Goal: Task Accomplishment & Management: Manage account settings

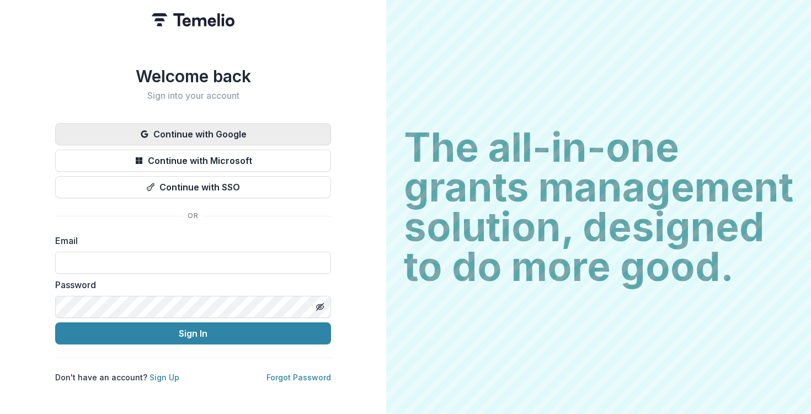
click at [183, 130] on button "Continue with Google" at bounding box center [193, 134] width 276 height 22
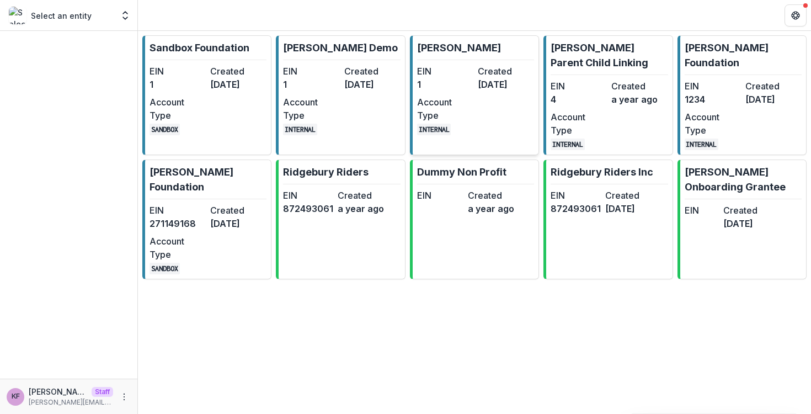
click at [459, 97] on dt "Account Type" at bounding box center [445, 109] width 56 height 26
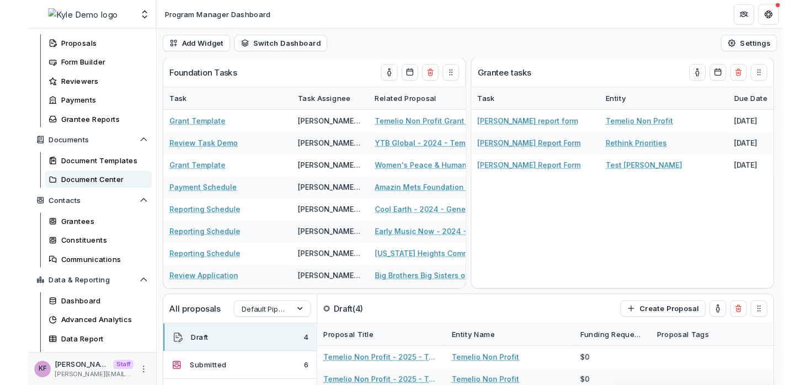
scroll to position [142, 0]
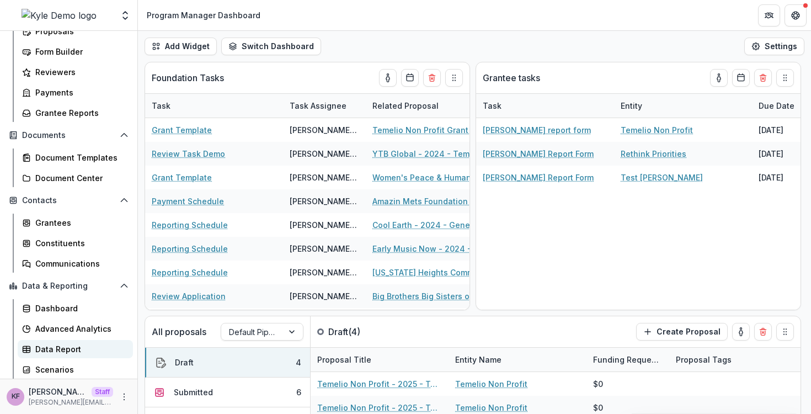
click at [54, 349] on div "Data Report" at bounding box center [79, 349] width 89 height 12
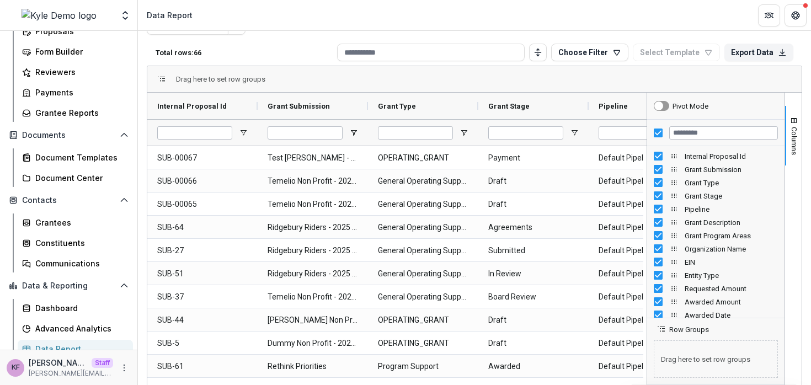
scroll to position [47, 0]
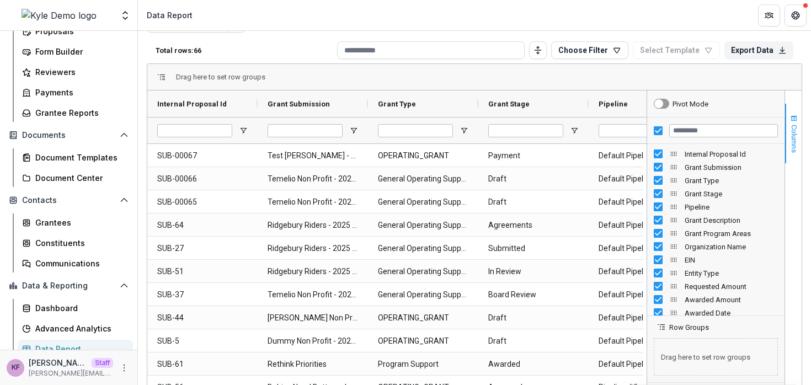
click at [790, 131] on span "Columns" at bounding box center [794, 139] width 8 height 28
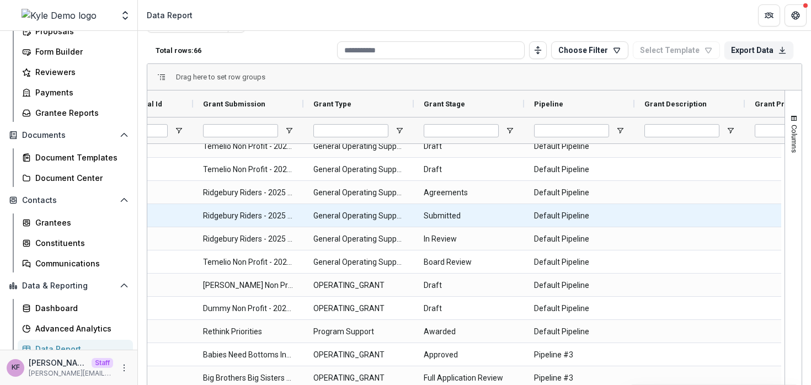
scroll to position [36, 0]
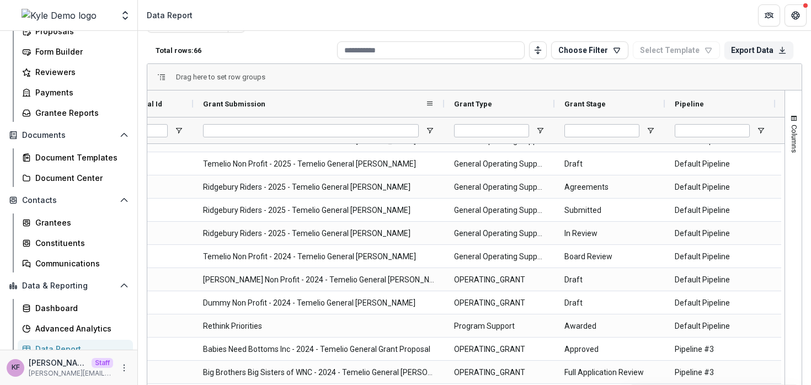
drag, startPoint x: 302, startPoint y: 102, endPoint x: 461, endPoint y: 109, distance: 159.7
click at [447, 109] on div at bounding box center [444, 104] width 4 height 26
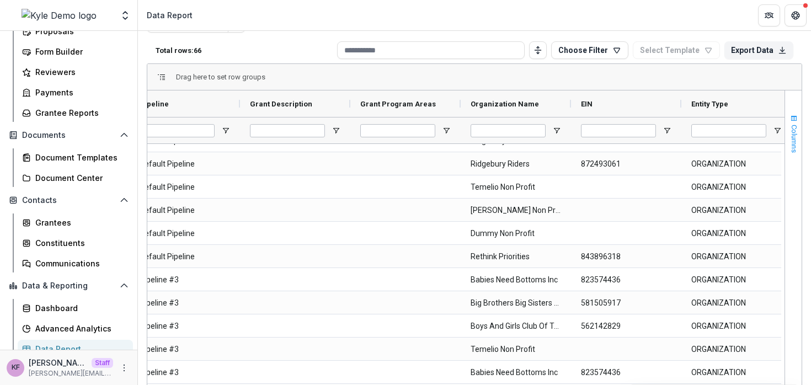
click at [793, 135] on span "Columns" at bounding box center [794, 139] width 8 height 28
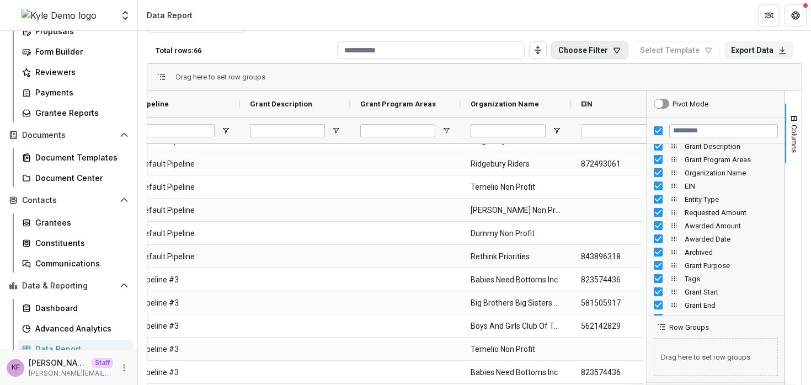
click at [598, 53] on button "Choose Filter" at bounding box center [589, 50] width 77 height 18
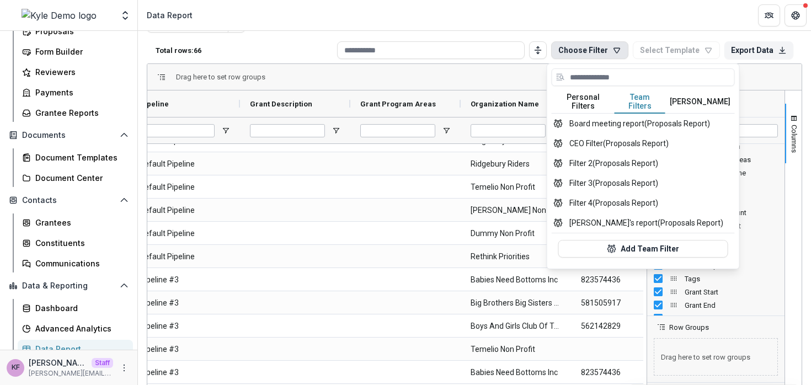
click at [644, 98] on button "Team Filters" at bounding box center [640, 102] width 51 height 23
click at [776, 79] on div "Drag here to set row groups" at bounding box center [474, 77] width 655 height 26
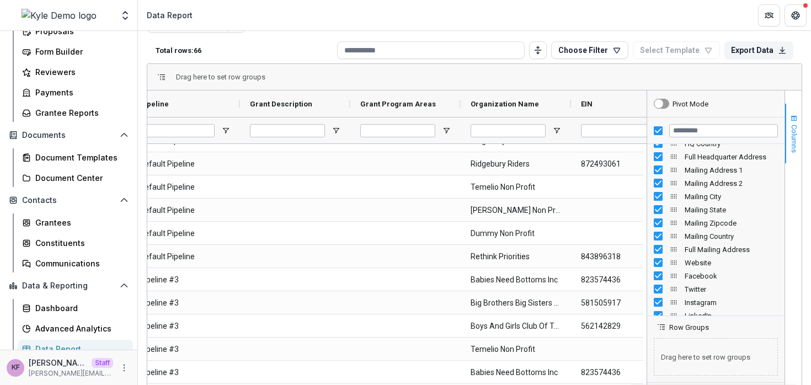
click at [792, 147] on span "Columns" at bounding box center [794, 139] width 8 height 28
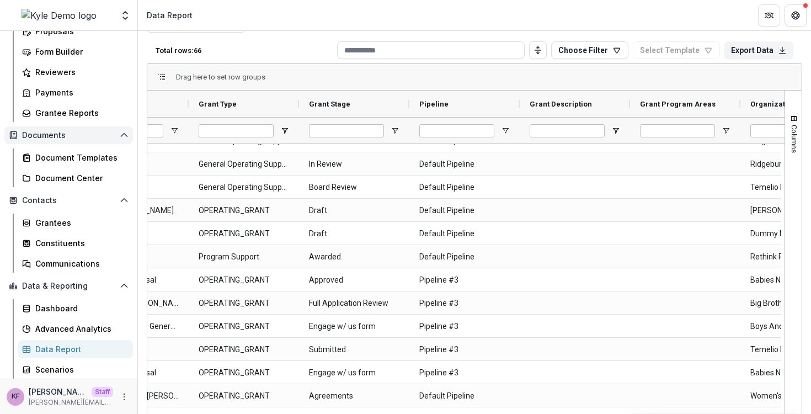
scroll to position [0, 0]
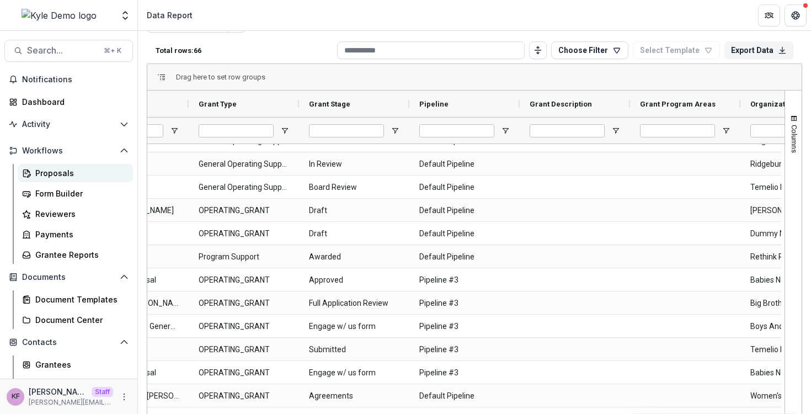
click at [68, 178] on div "Proposals" at bounding box center [79, 173] width 89 height 12
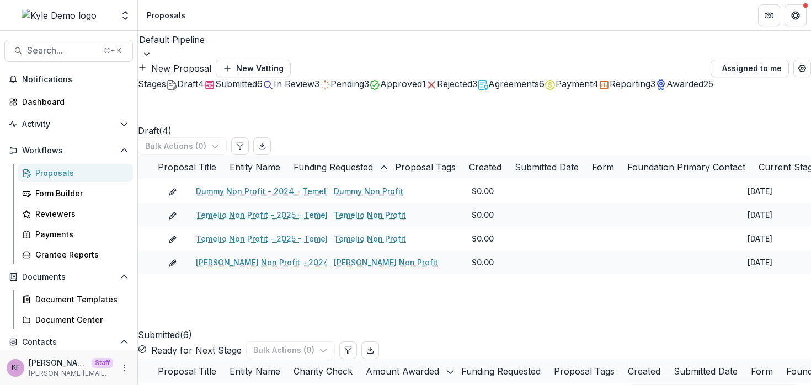
scroll to position [198, 0]
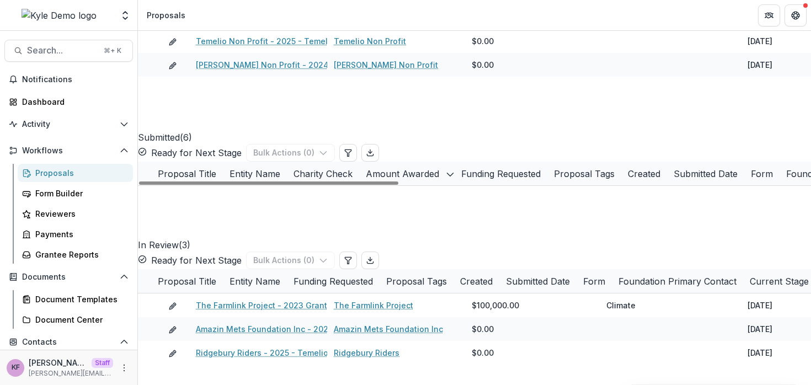
click at [237, 275] on link "Clean Air Task Force - 2021 Grant Proposal" at bounding box center [283, 269] width 166 height 12
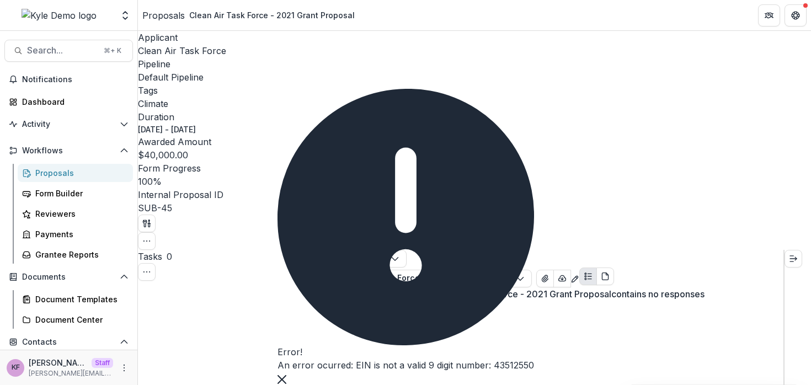
click at [287, 372] on button "Close" at bounding box center [282, 378] width 9 height 13
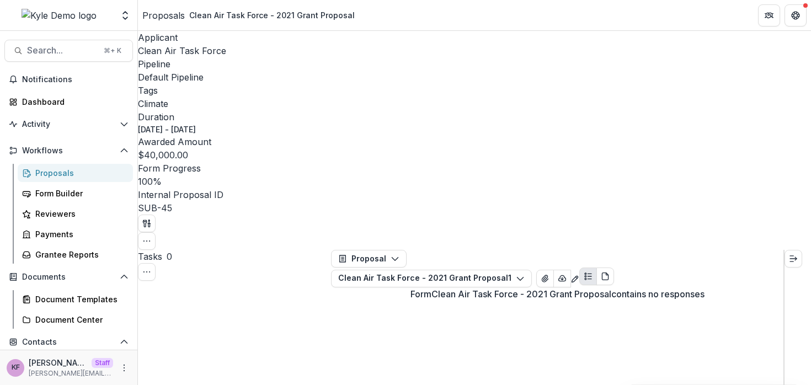
scroll to position [204, 0]
select select "********"
select select
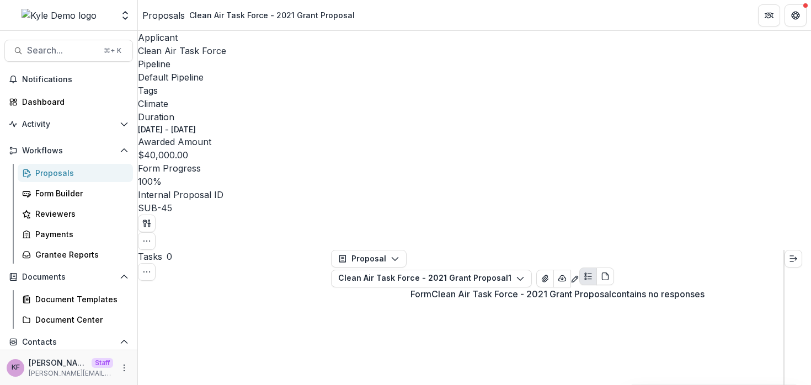
scroll to position [42, 0]
drag, startPoint x: 158, startPoint y: 159, endPoint x: 221, endPoint y: 161, distance: 63.0
click at [67, 177] on div "Proposals" at bounding box center [79, 173] width 89 height 12
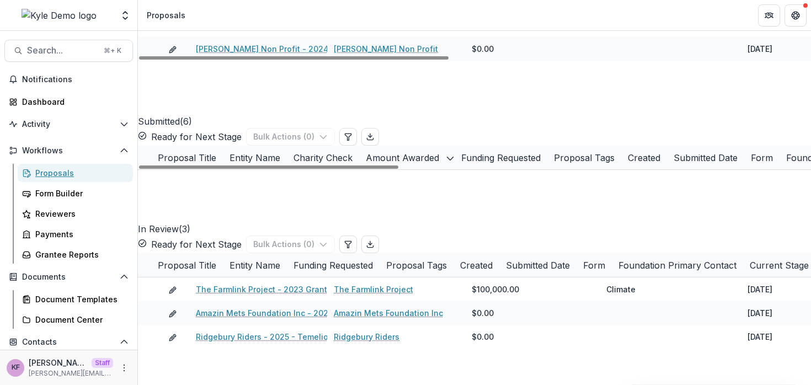
scroll to position [236, 0]
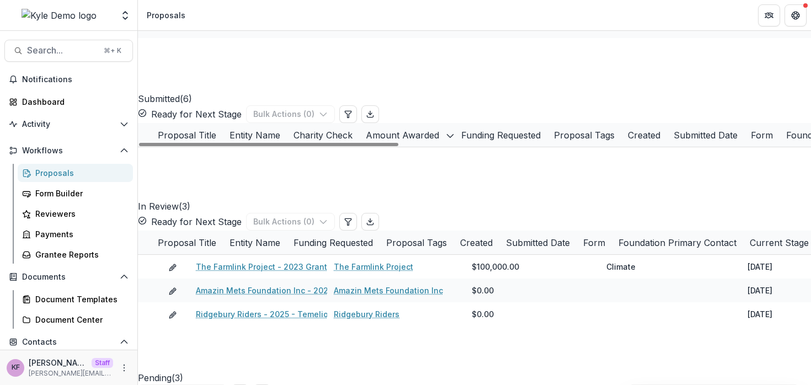
click at [242, 284] on link "Ridgebury Riders - 2025 - Temelio General [PERSON_NAME]" at bounding box center [315, 278] width 231 height 12
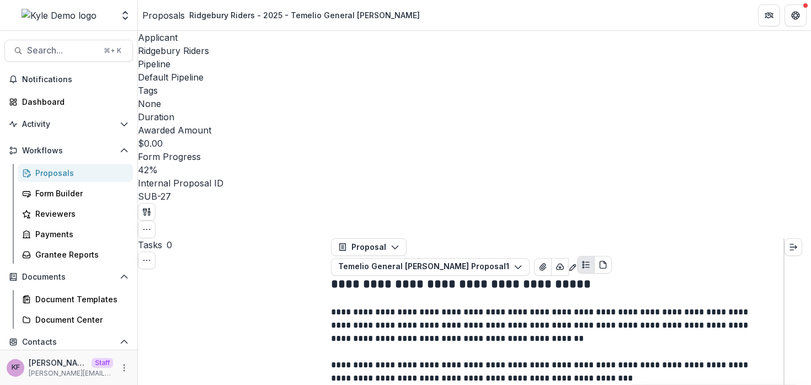
select select "*********"
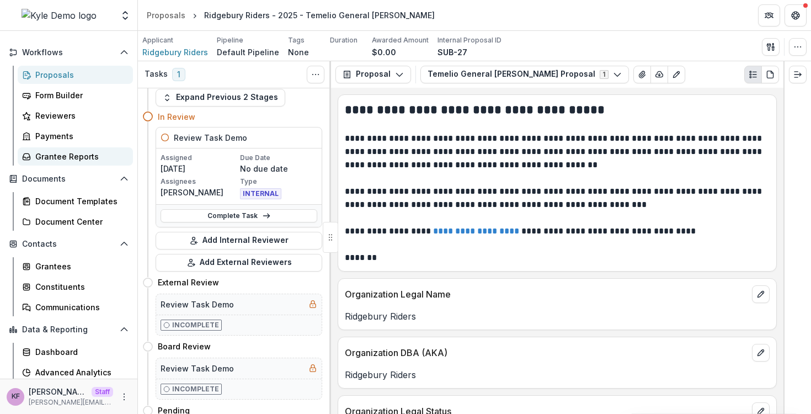
scroll to position [142, 0]
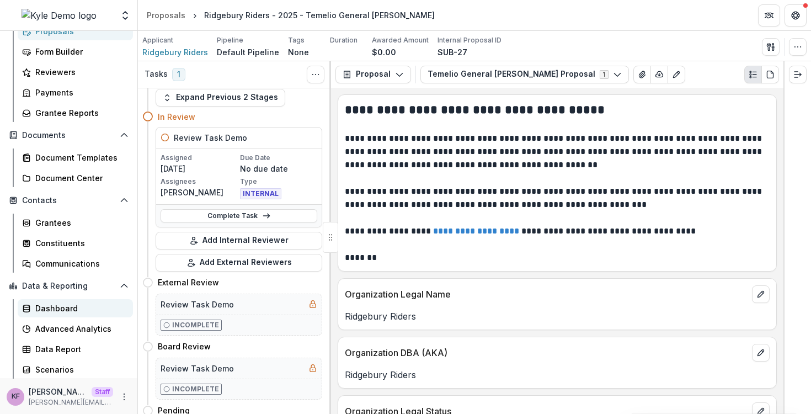
click at [51, 312] on div "Dashboard" at bounding box center [79, 309] width 89 height 12
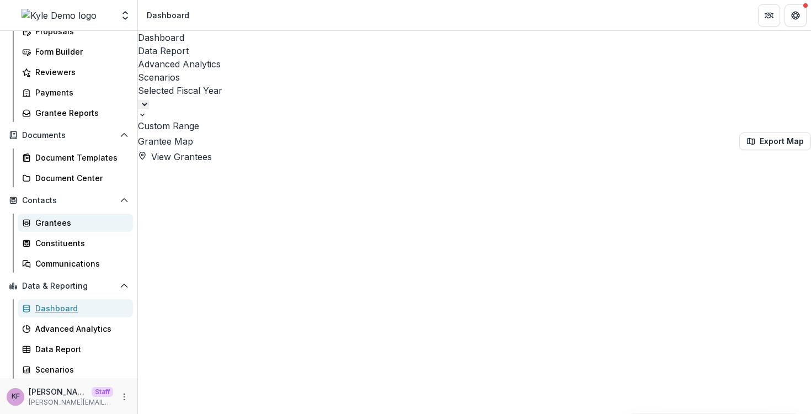
select select "**********"
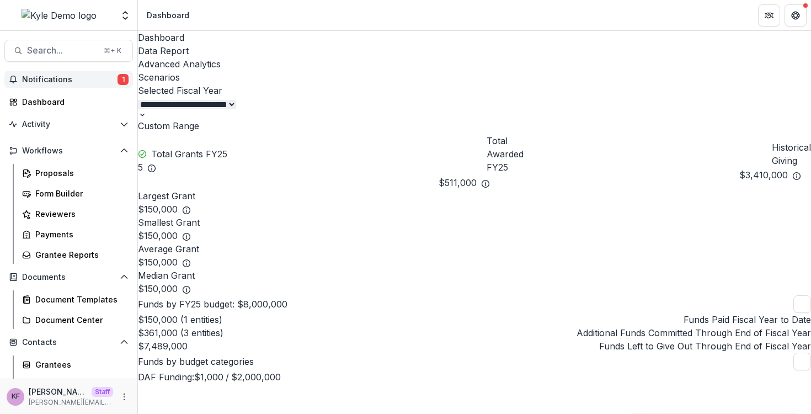
click at [69, 84] on span "Notifications" at bounding box center [70, 79] width 96 height 9
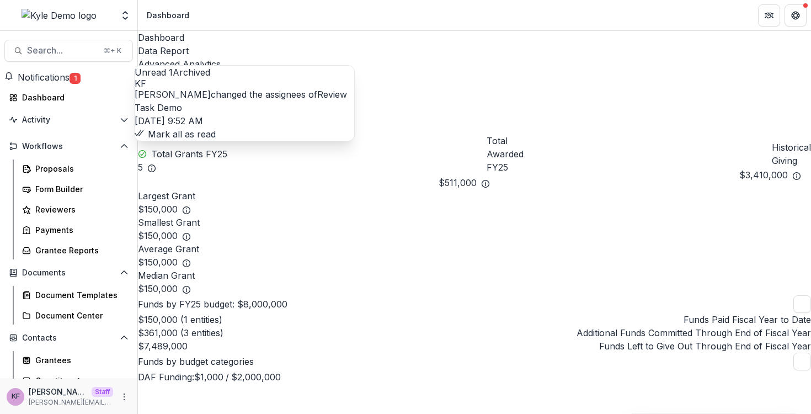
click at [216, 141] on button "Mark all as read" at bounding box center [175, 134] width 81 height 13
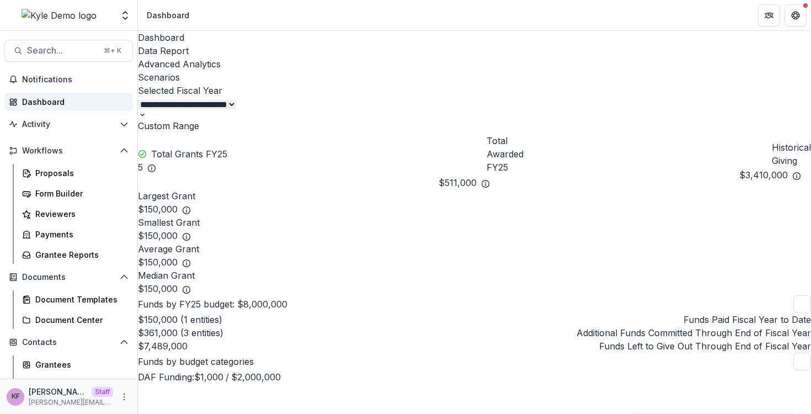
click at [68, 107] on div "Dashboard" at bounding box center [73, 102] width 102 height 12
